Goal: Find contact information: Find contact information

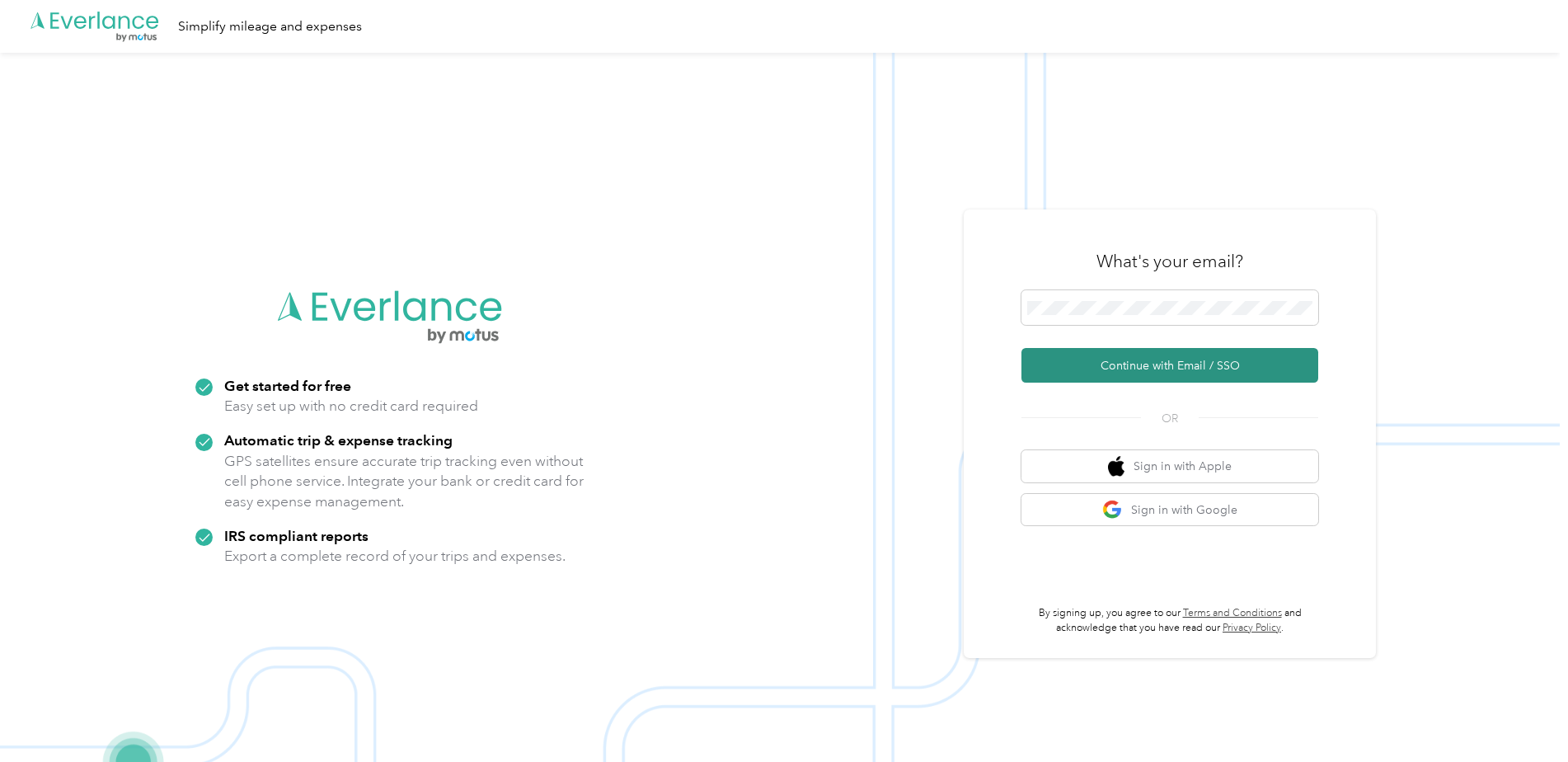
click at [1132, 370] on button "Continue with Email / SSO" at bounding box center [1170, 366] width 297 height 35
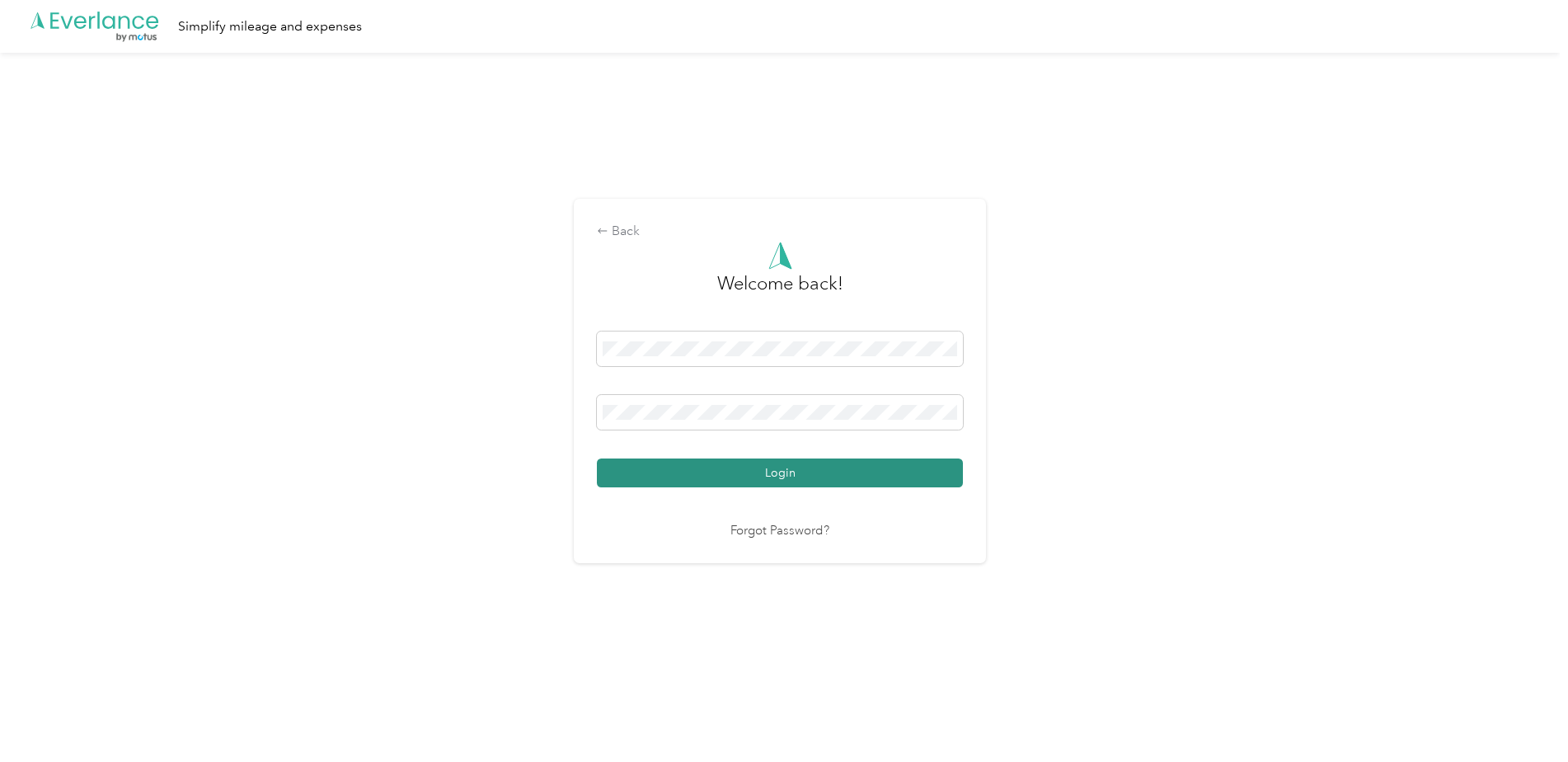
click at [918, 477] on button "Login" at bounding box center [780, 473] width 366 height 29
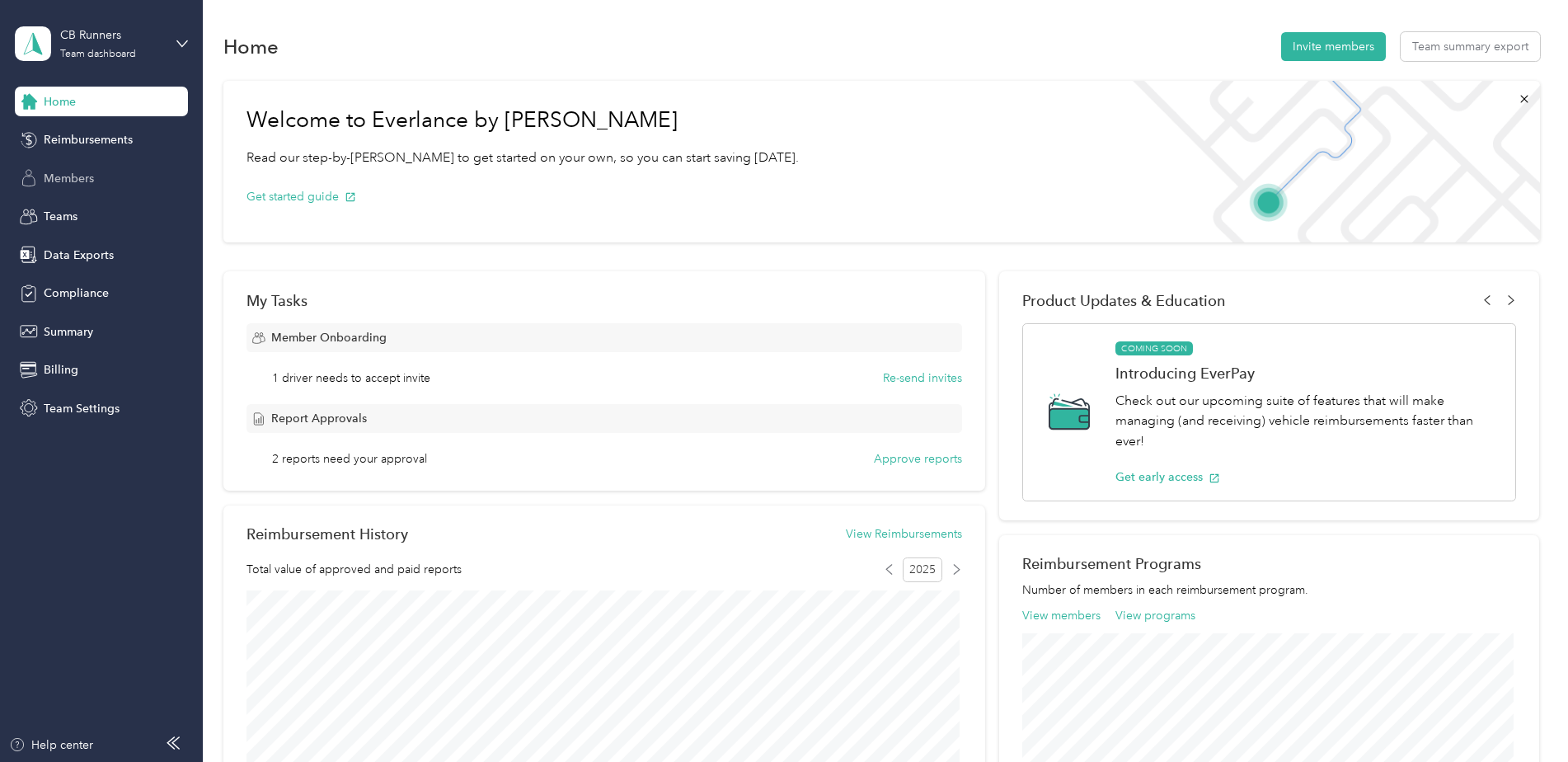
click at [91, 177] on span "Members" at bounding box center [69, 178] width 50 height 17
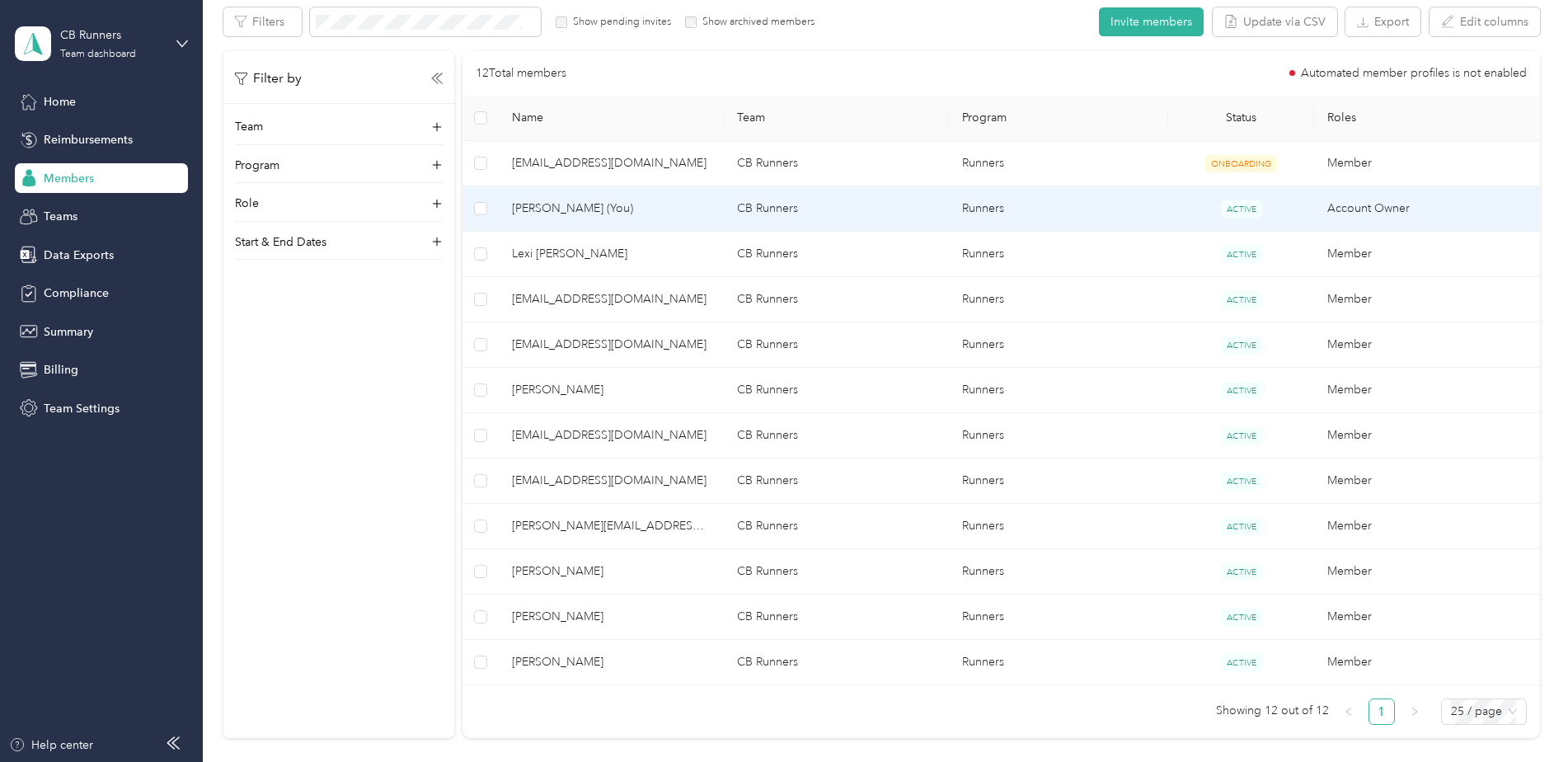
scroll to position [330, 0]
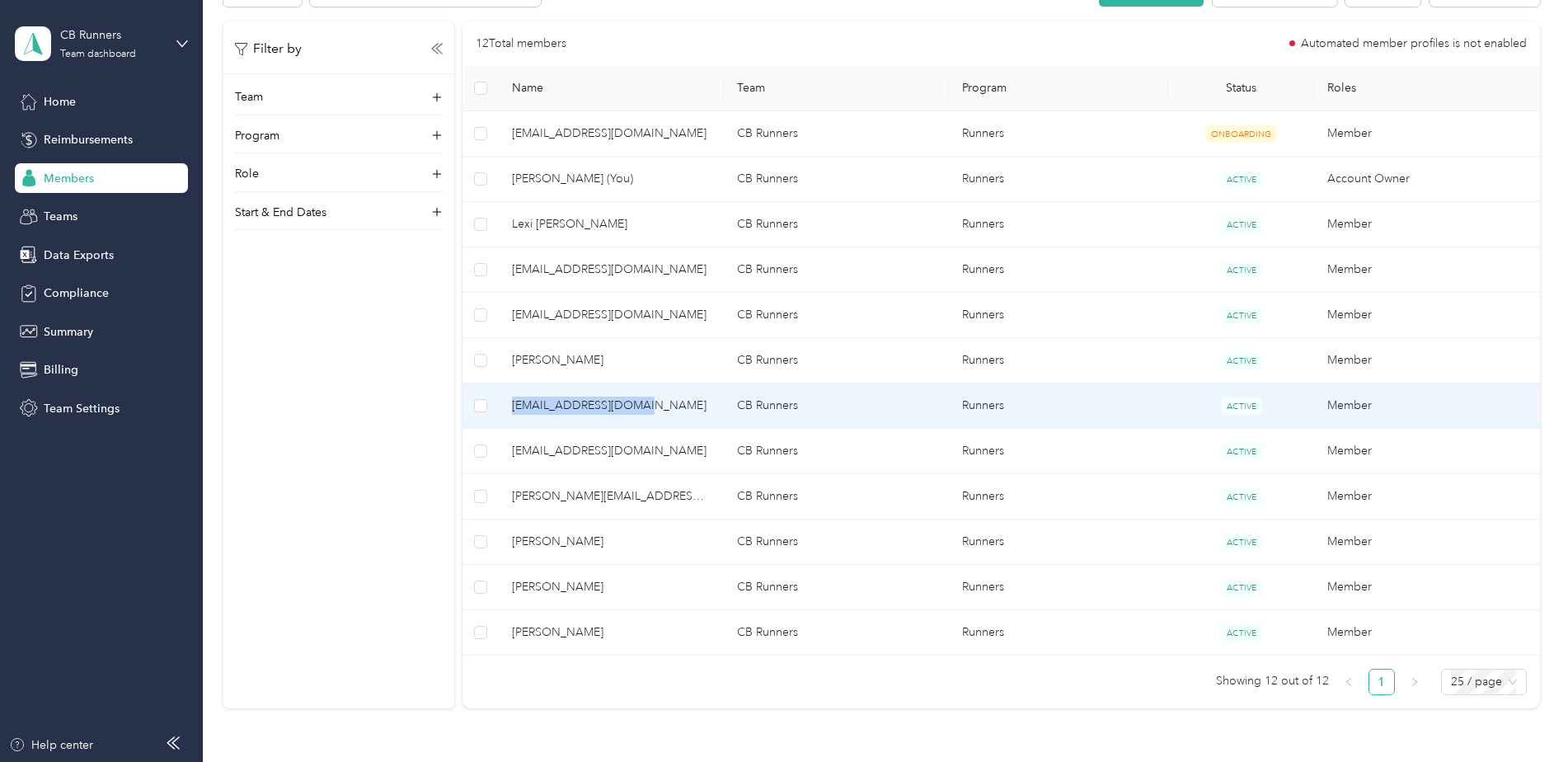
drag, startPoint x: 511, startPoint y: 409, endPoint x: 636, endPoint y: 419, distance: 125.4
click at [636, 419] on td "[EMAIL_ADDRESS][DOMAIN_NAME]" at bounding box center [611, 406] width 225 height 45
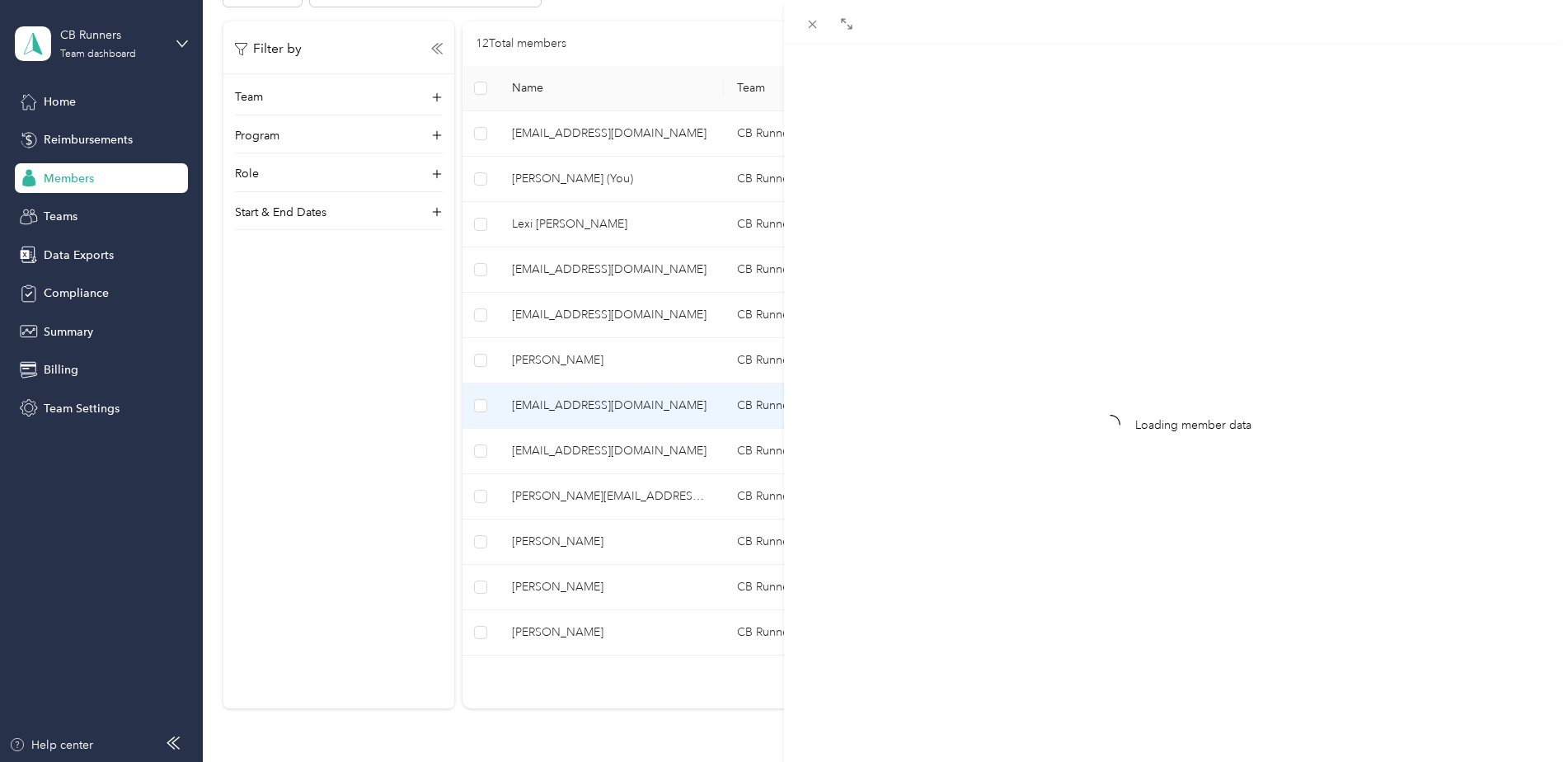
drag, startPoint x: 636, startPoint y: 419, endPoint x: 626, endPoint y: 405, distance: 17.2
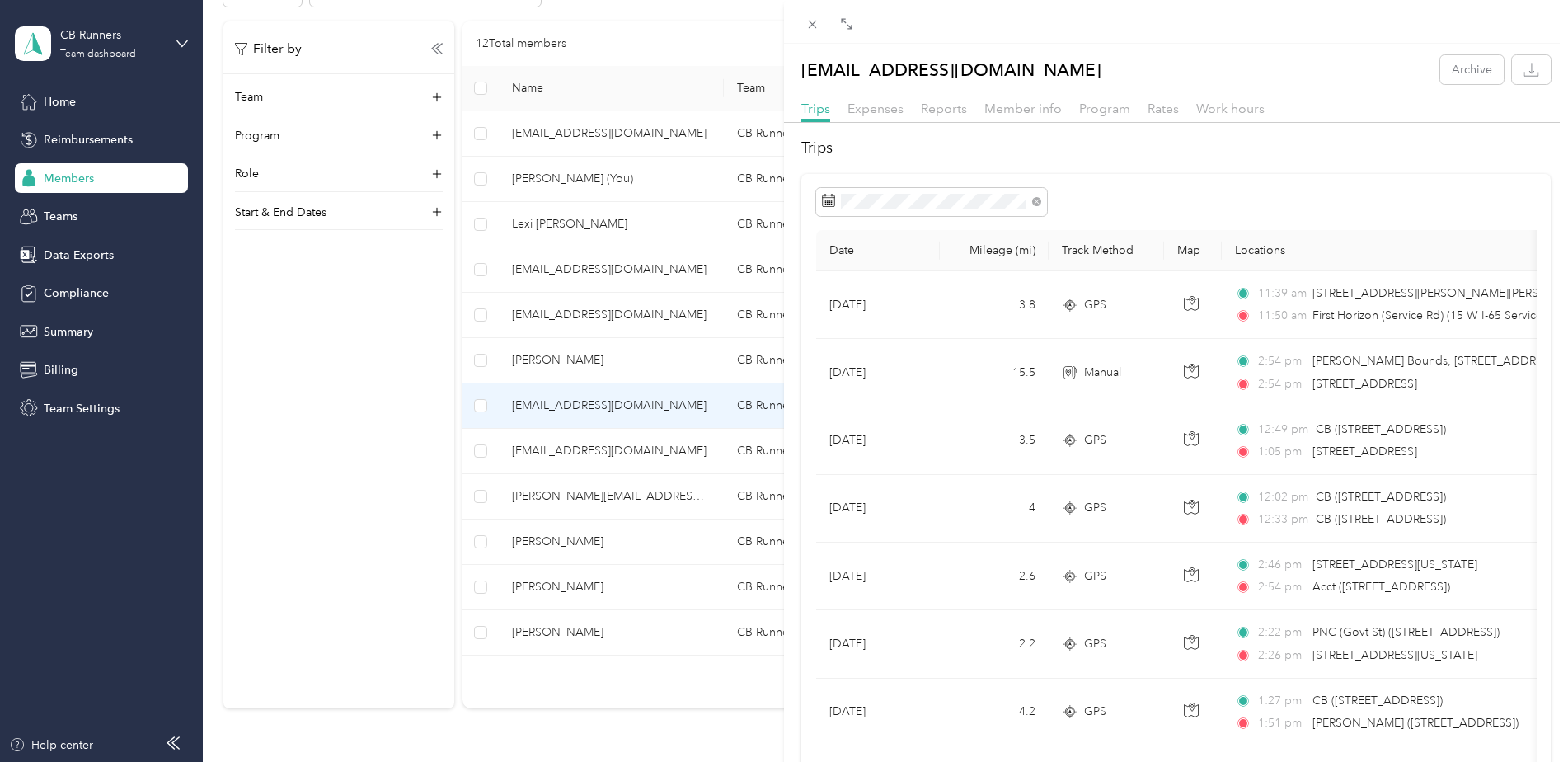
drag, startPoint x: 626, startPoint y: 405, endPoint x: 581, endPoint y: 408, distance: 45.1
click at [581, 408] on div "[EMAIL_ADDRESS][DOMAIN_NAME] Archive Trips Expenses Reports Member info Program…" at bounding box center [784, 381] width 1568 height 762
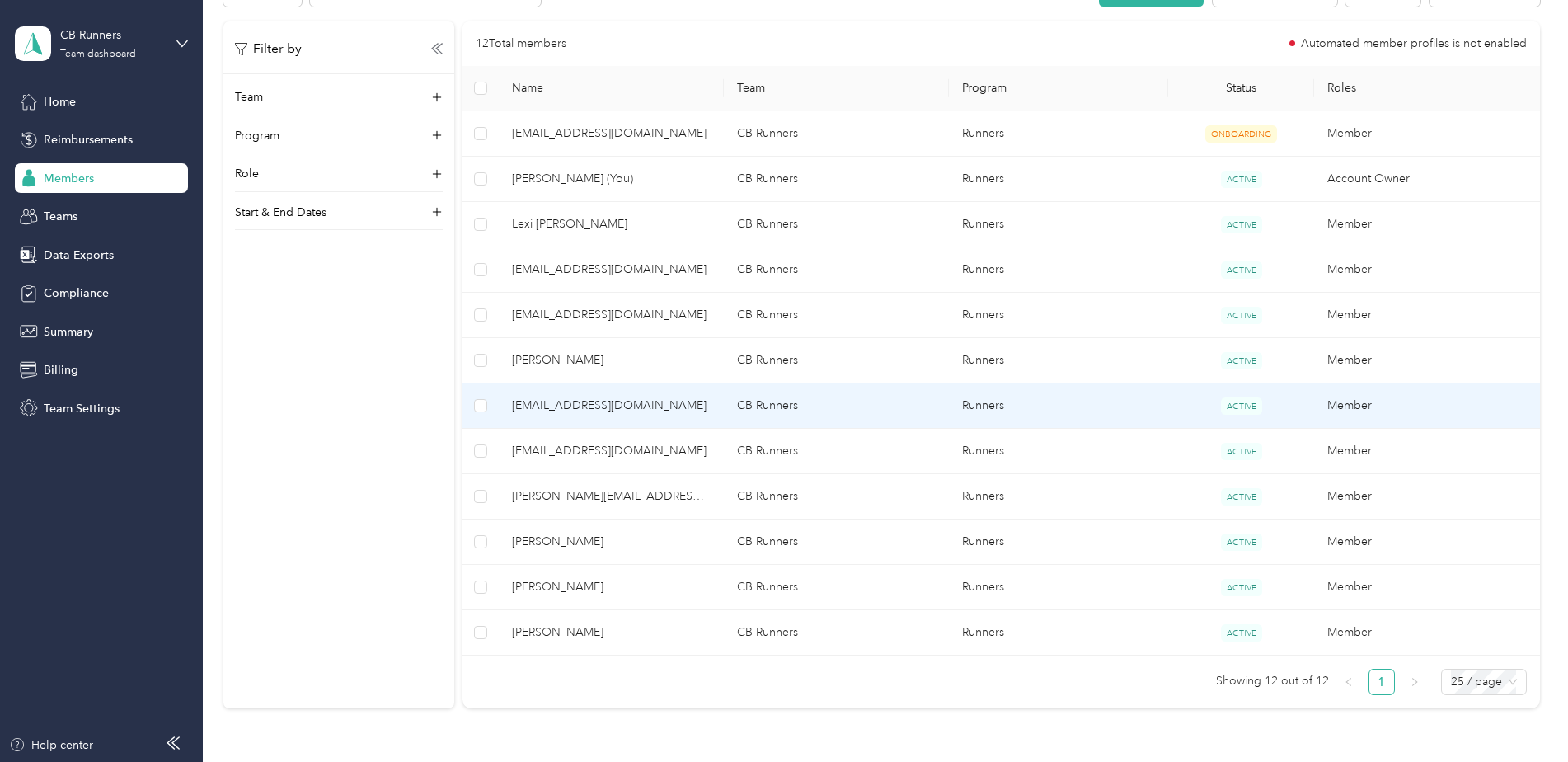
click at [627, 403] on span "[EMAIL_ADDRESS][DOMAIN_NAME]" at bounding box center [611, 406] width 199 height 18
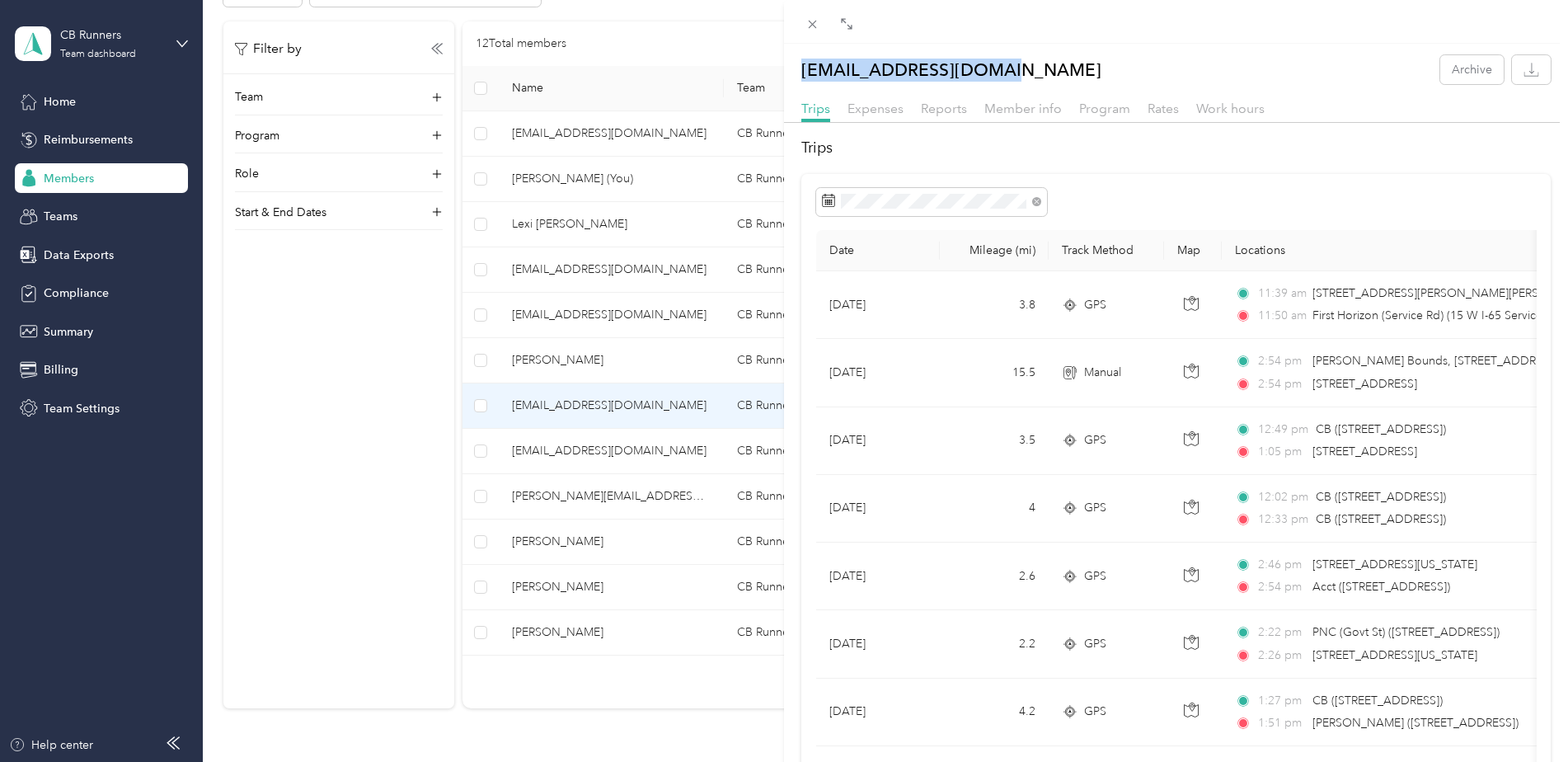
drag, startPoint x: 1021, startPoint y: 72, endPoint x: 802, endPoint y: 82, distance: 219.2
click at [802, 82] on div "[EMAIL_ADDRESS][DOMAIN_NAME] Archive" at bounding box center [1176, 69] width 784 height 29
copy p "[EMAIL_ADDRESS][DOMAIN_NAME]"
